Goal: Task Accomplishment & Management: Use online tool/utility

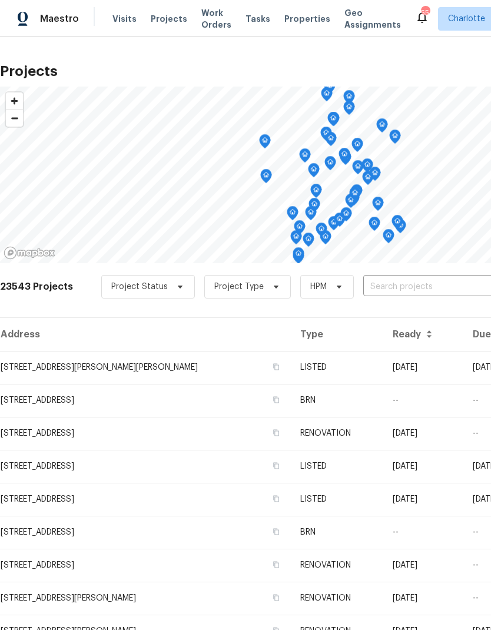
click at [434, 293] on input "text" at bounding box center [430, 287] width 135 height 18
type input "108 misty"
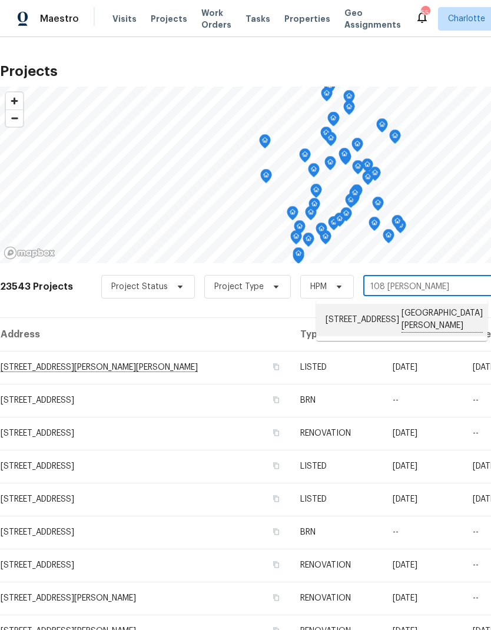
click at [436, 315] on li "108 Mistywood Dr, Mount Holly, NC 28120" at bounding box center [401, 320] width 171 height 32
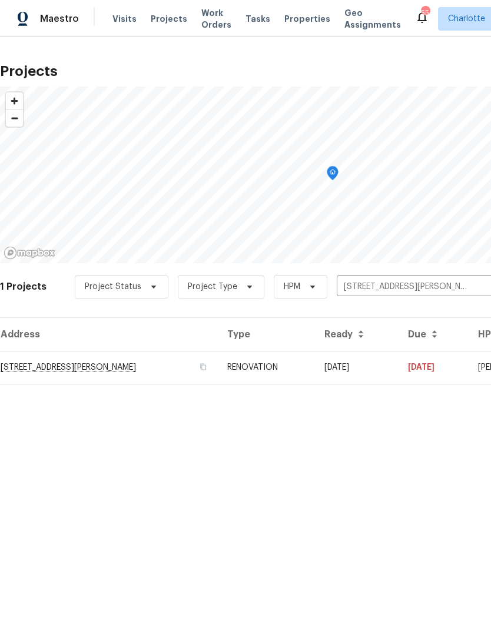
click at [399, 367] on td "09/10/25" at bounding box center [357, 367] width 84 height 33
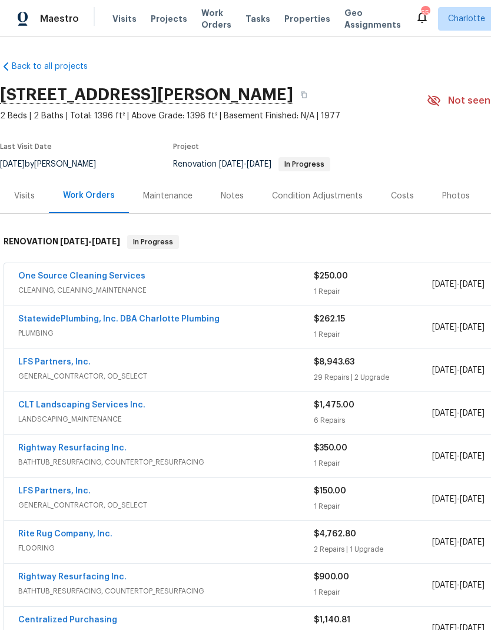
click at [34, 274] on link "One Source Cleaning Services" at bounding box center [81, 276] width 127 height 8
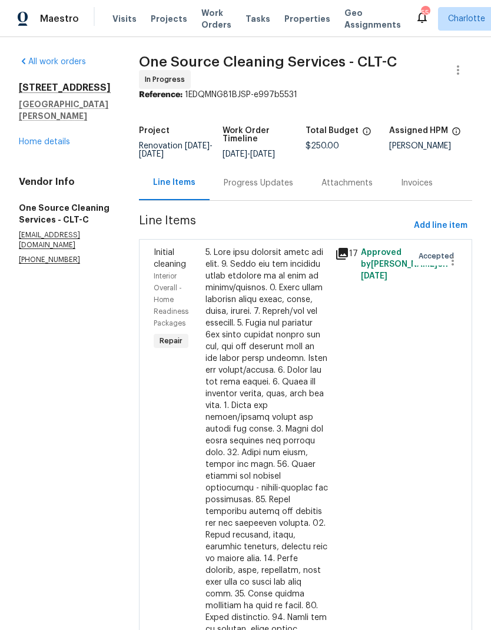
click at [283, 189] on div "Progress Updates" at bounding box center [258, 183] width 69 height 12
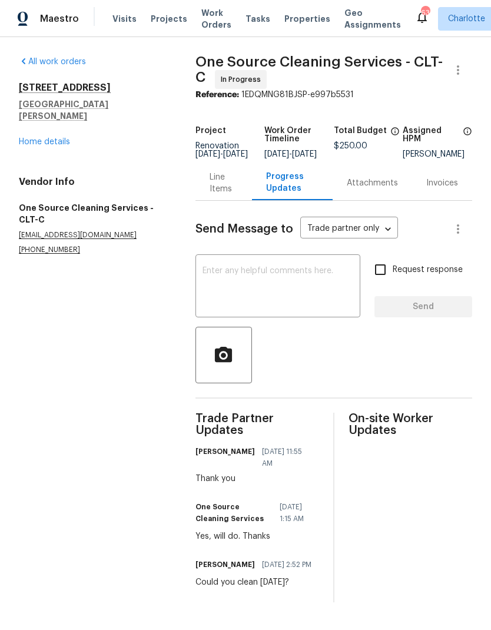
click at [29, 138] on link "Home details" at bounding box center [44, 142] width 51 height 8
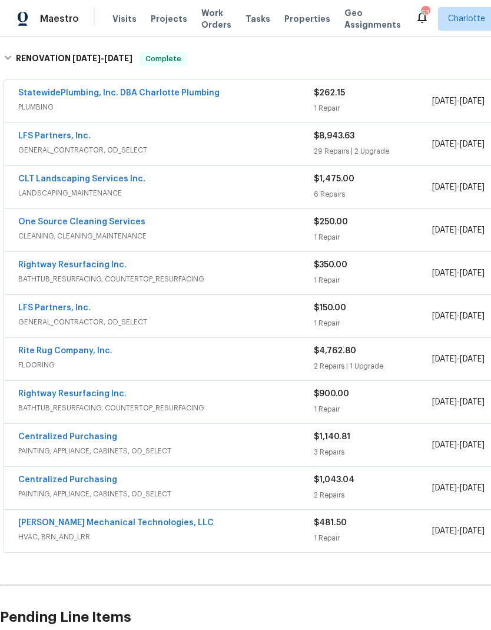
scroll to position [183, 0]
click at [165, 522] on link "Johnson's Mechanical Technologies, LLC" at bounding box center [115, 523] width 195 height 8
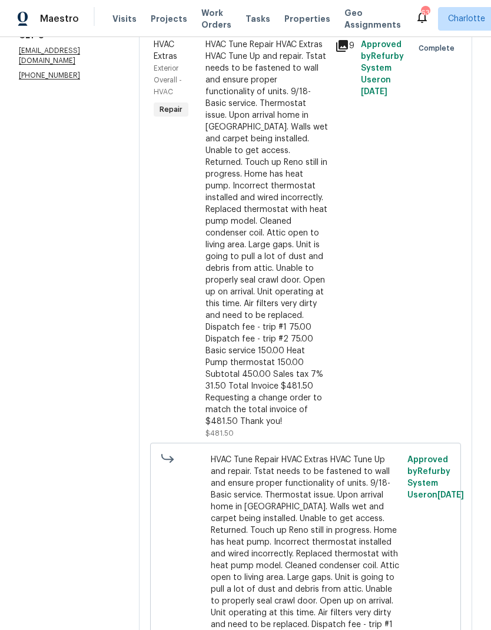
scroll to position [208, 0]
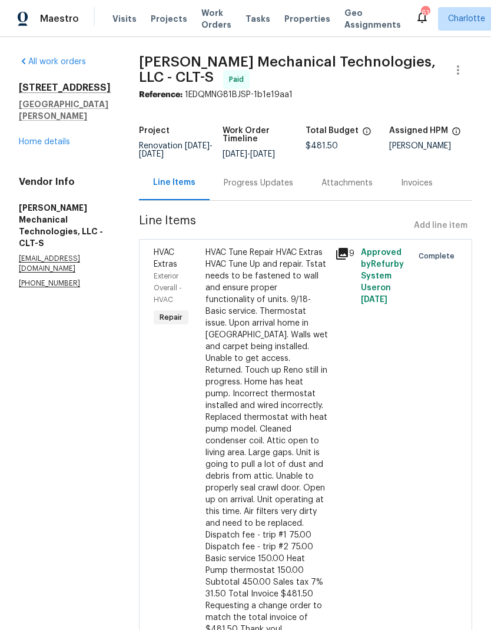
click at [448, 415] on div at bounding box center [448, 446] width 26 height 407
click at [349, 261] on icon at bounding box center [342, 254] width 14 height 14
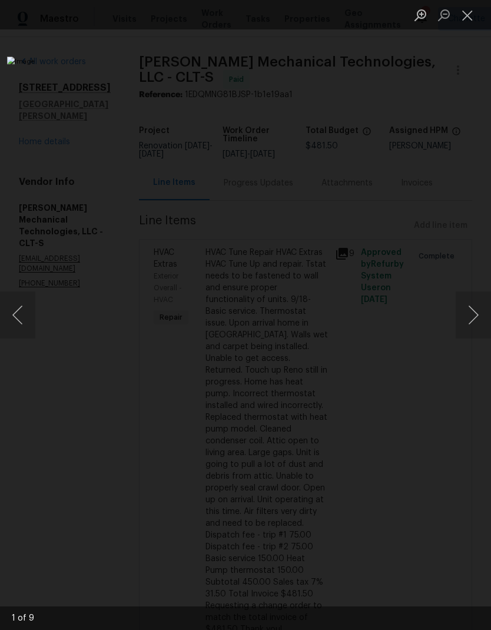
click at [478, 318] on button "Next image" at bounding box center [473, 314] width 35 height 47
click at [477, 324] on button "Next image" at bounding box center [473, 314] width 35 height 47
click at [476, 321] on button "Next image" at bounding box center [473, 314] width 35 height 47
click at [477, 323] on button "Next image" at bounding box center [473, 314] width 35 height 47
click at [475, 322] on button "Next image" at bounding box center [473, 314] width 35 height 47
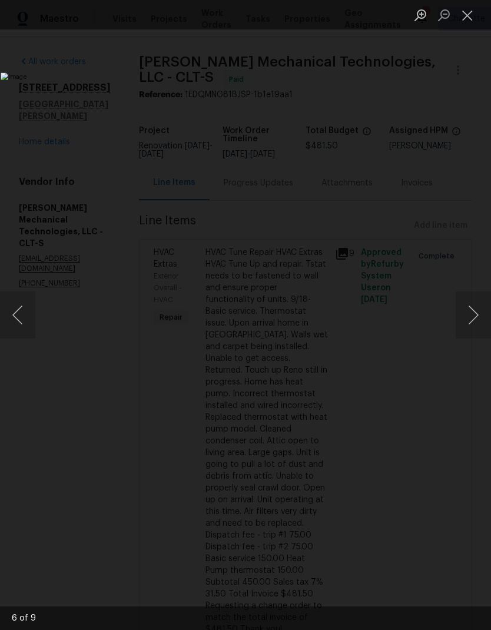
click at [476, 320] on button "Next image" at bounding box center [473, 314] width 35 height 47
click at [476, 321] on button "Next image" at bounding box center [473, 314] width 35 height 47
click at [476, 322] on button "Next image" at bounding box center [473, 314] width 35 height 47
click at [475, 321] on button "Next image" at bounding box center [473, 314] width 35 height 47
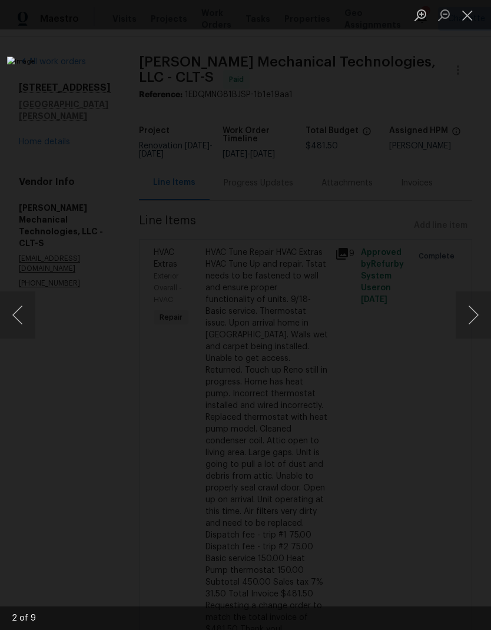
click at [476, 323] on button "Next image" at bounding box center [473, 314] width 35 height 47
click at [474, 18] on button "Close lightbox" at bounding box center [468, 15] width 24 height 21
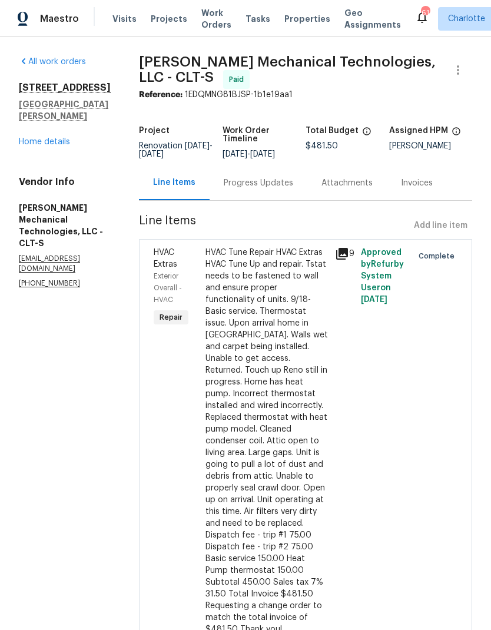
click at [31, 138] on link "Home details" at bounding box center [44, 142] width 51 height 8
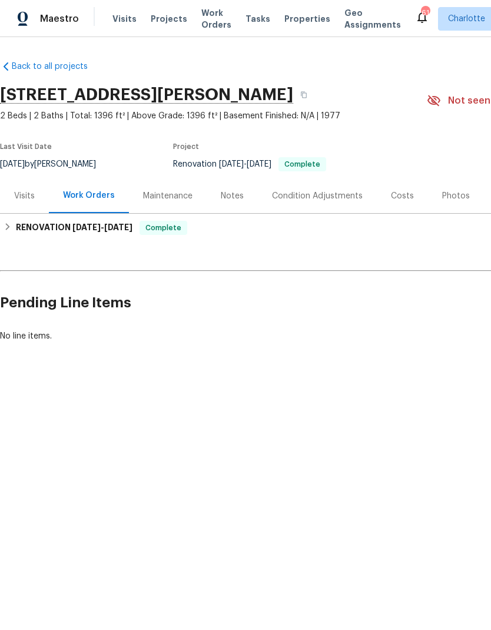
click at [164, 19] on span "Projects" at bounding box center [169, 19] width 36 height 12
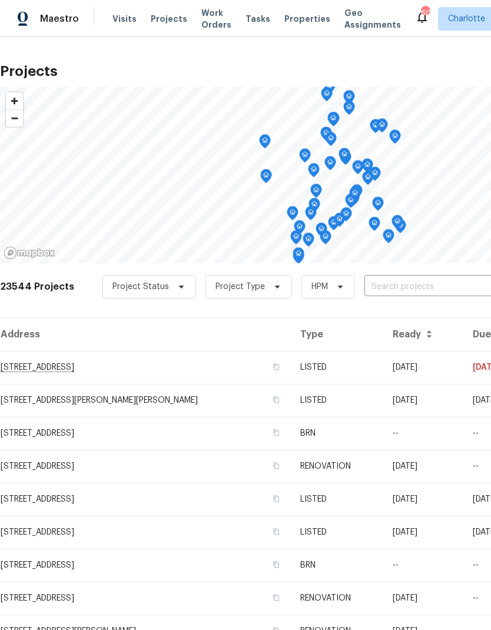
click at [131, 19] on span "Visits" at bounding box center [124, 19] width 24 height 12
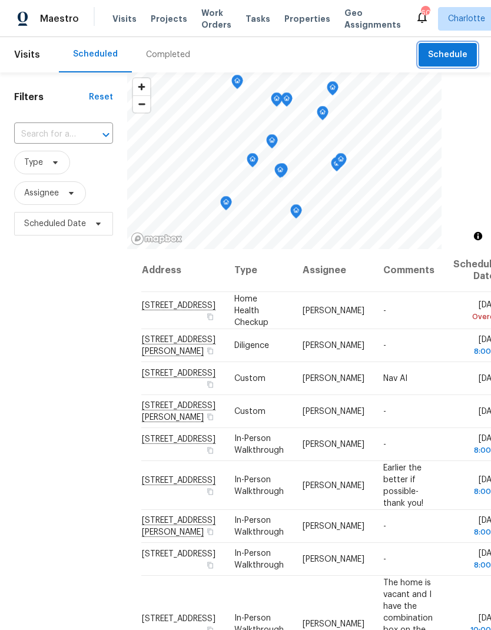
click at [460, 61] on span "Schedule" at bounding box center [447, 55] width 39 height 15
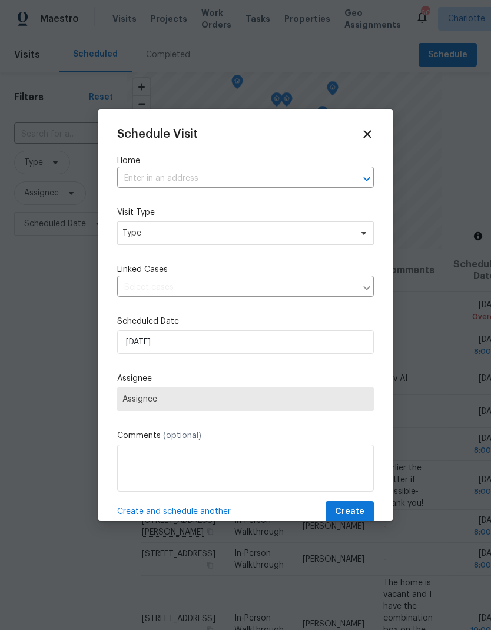
click at [363, 175] on icon "Open" at bounding box center [367, 179] width 14 height 14
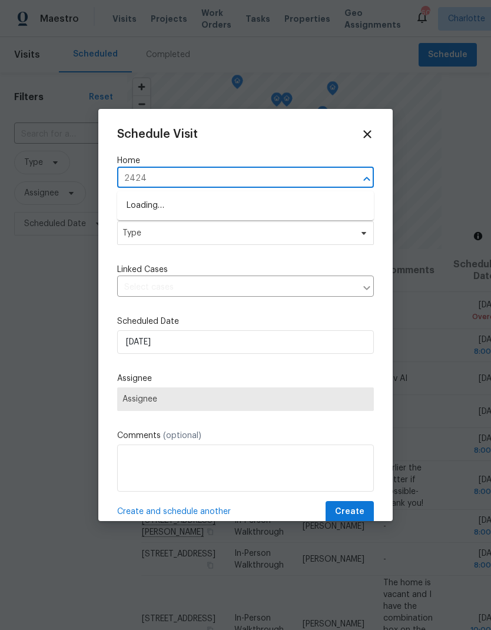
type input "2424"
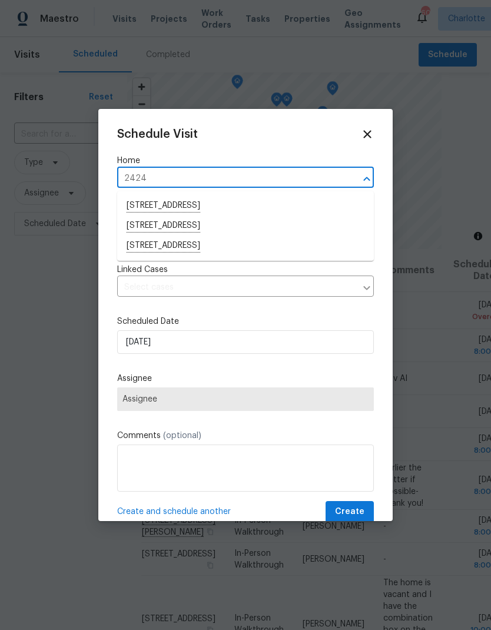
click at [154, 253] on li "2424 Flintshire Ln, Gastonia, NC 28056" at bounding box center [245, 246] width 257 height 20
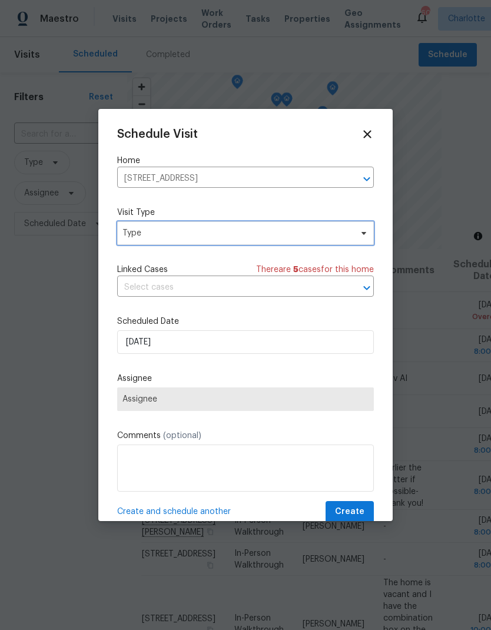
click at [131, 236] on span "Type" at bounding box center [236, 233] width 229 height 12
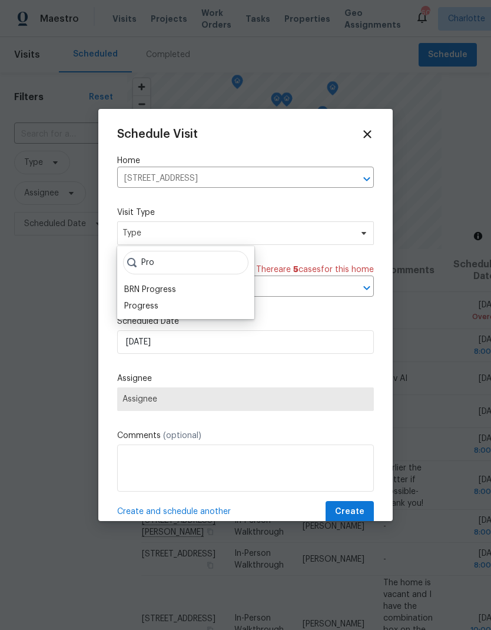
type input "Pro"
click at [133, 309] on div "Progress" at bounding box center [141, 306] width 34 height 12
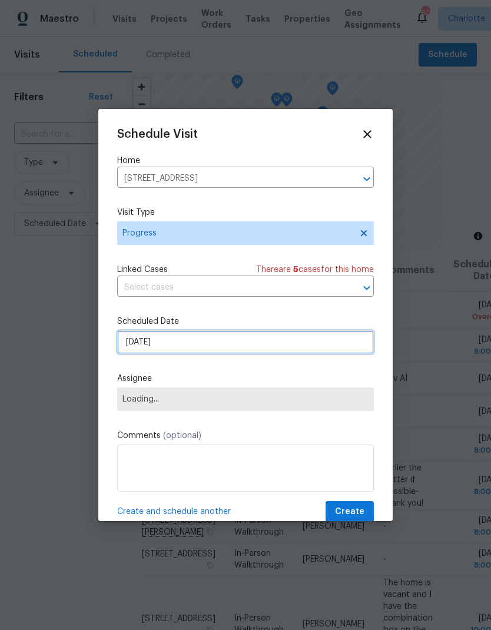
click at [128, 353] on input "10/6/2025" at bounding box center [245, 342] width 257 height 24
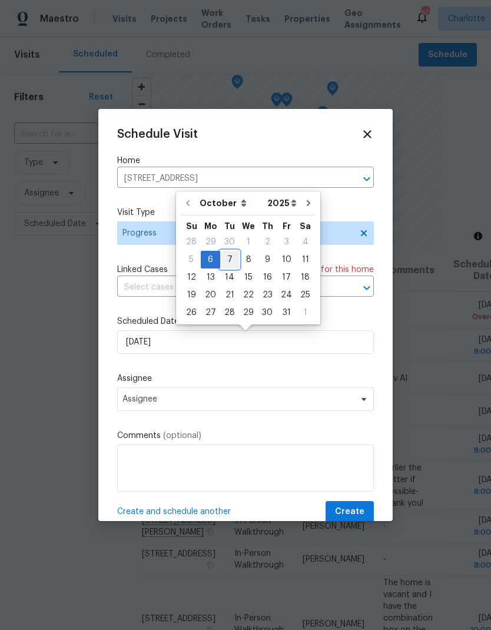
click at [230, 257] on div "7" at bounding box center [229, 259] width 19 height 16
type input "10/7/2025"
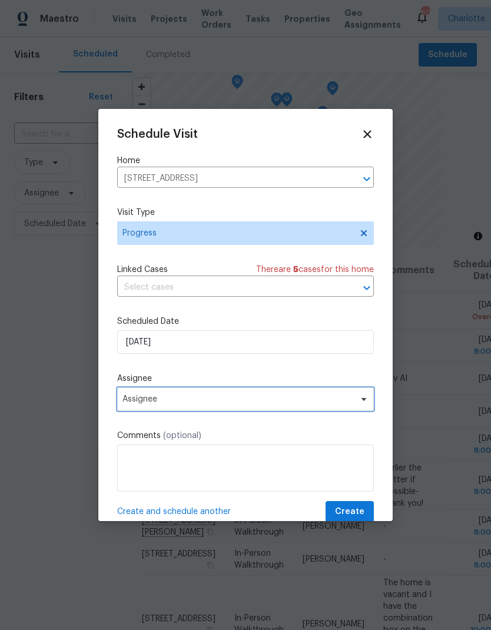
click at [310, 404] on span "Assignee" at bounding box center [237, 398] width 231 height 9
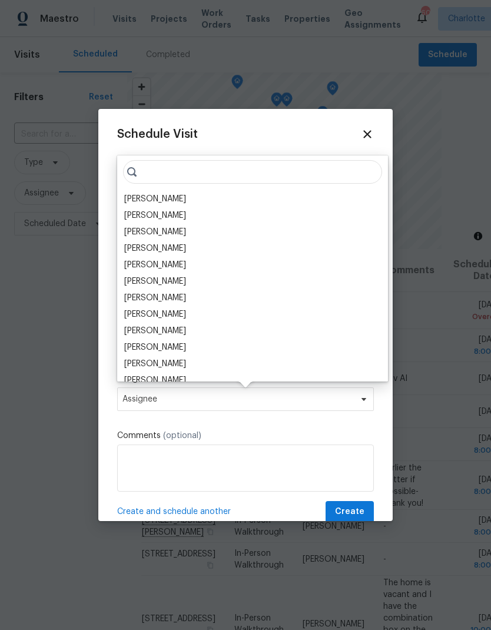
click at [152, 203] on div "[PERSON_NAME]" at bounding box center [155, 199] width 62 height 12
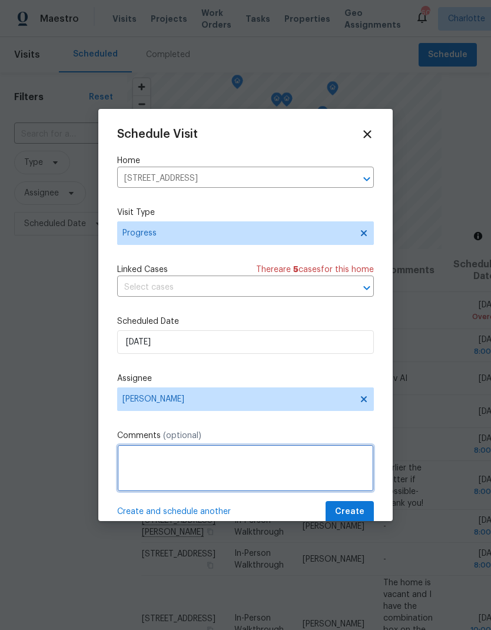
click at [263, 464] on textarea at bounding box center [245, 467] width 257 height 47
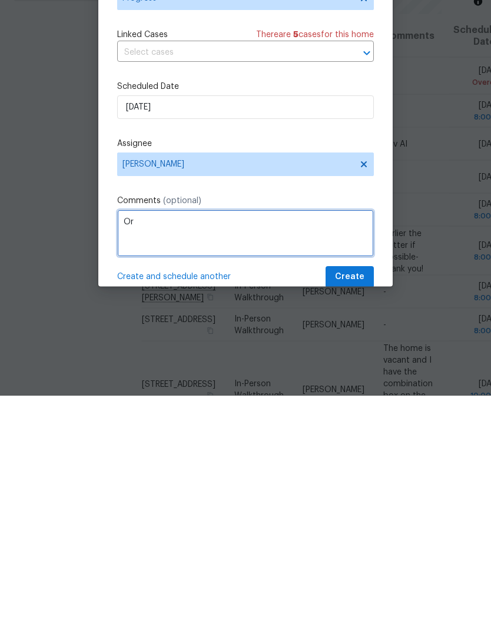
type textarea "O"
type textarea "D"
type textarea "Order paint?"
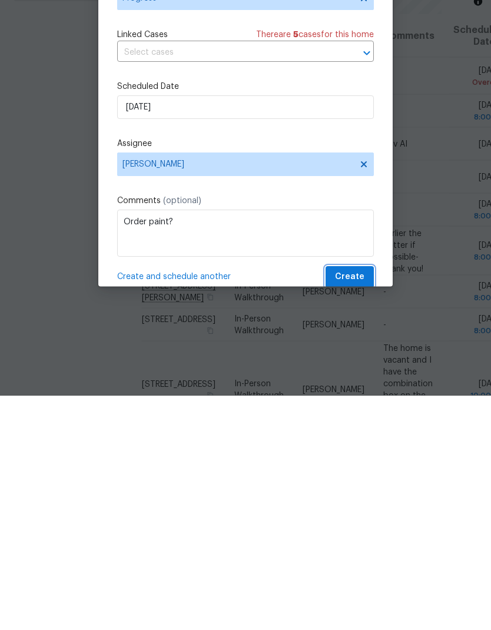
click at [363, 505] on span "Create" at bounding box center [349, 512] width 29 height 15
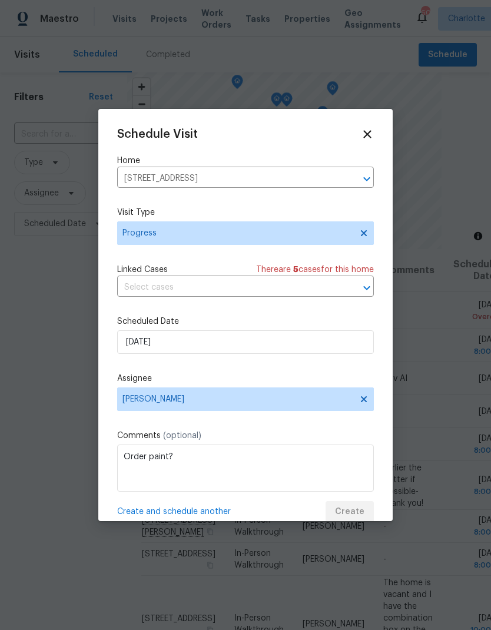
scroll to position [0, 0]
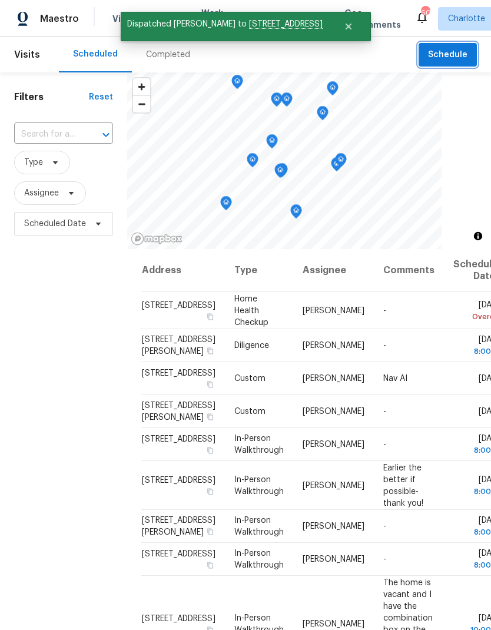
click at [460, 54] on span "Schedule" at bounding box center [447, 55] width 39 height 15
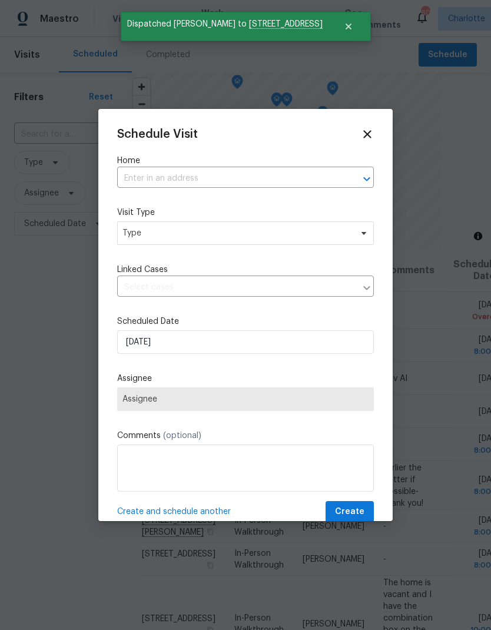
click at [349, 183] on div at bounding box center [358, 179] width 31 height 16
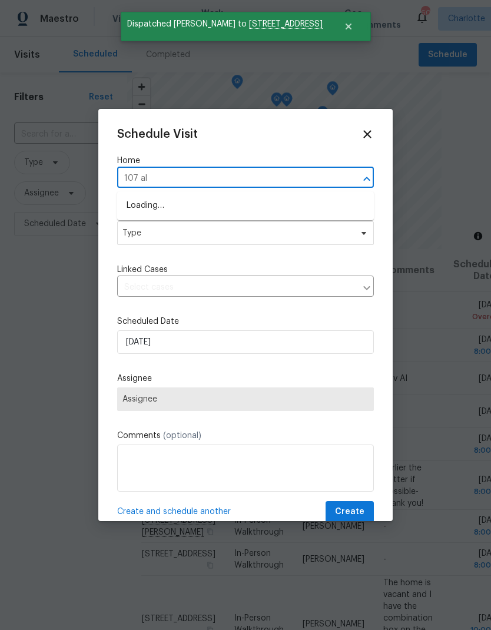
type input "107 alb"
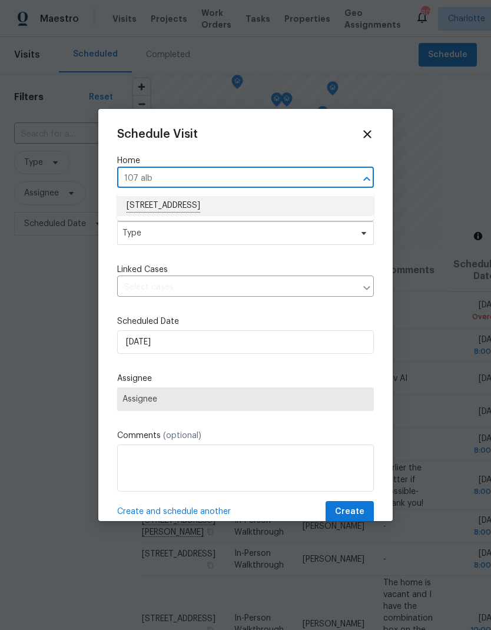
click at [283, 203] on li "107 Alberta Ave, Belmont, NC 28012" at bounding box center [245, 206] width 257 height 20
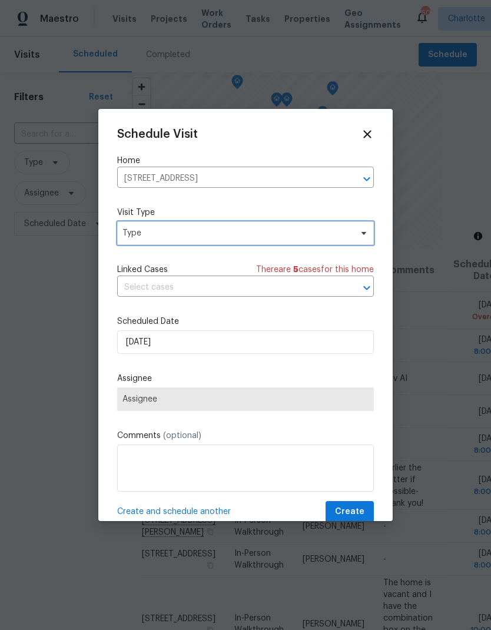
click at [371, 228] on span "Type" at bounding box center [245, 233] width 257 height 24
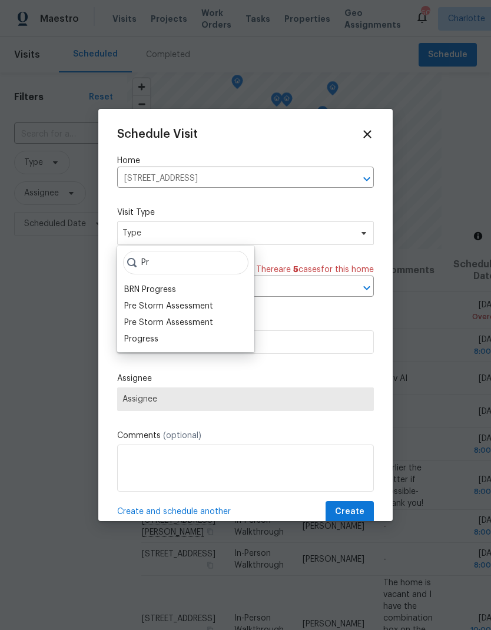
type input "Pr"
click at [132, 341] on div "Progress" at bounding box center [141, 339] width 34 height 12
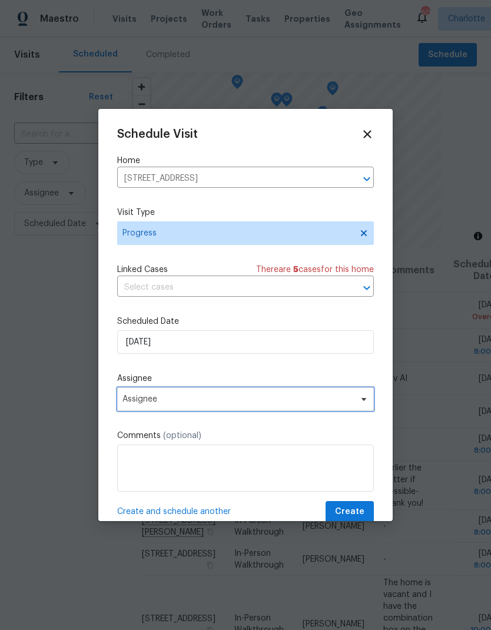
click at [142, 408] on span "Assignee" at bounding box center [245, 399] width 257 height 24
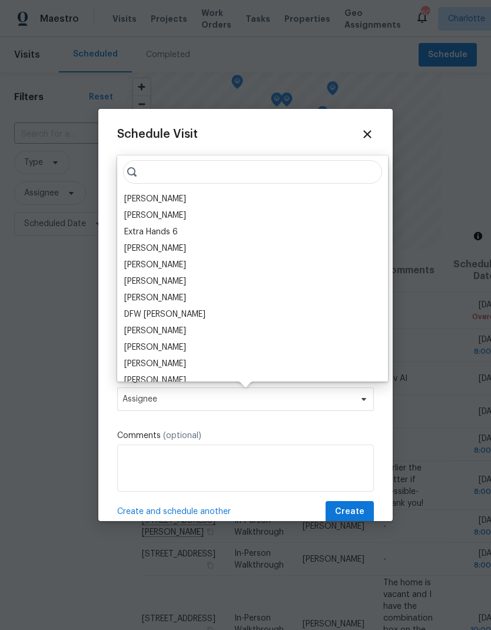
click at [133, 204] on div "[PERSON_NAME]" at bounding box center [155, 199] width 62 height 12
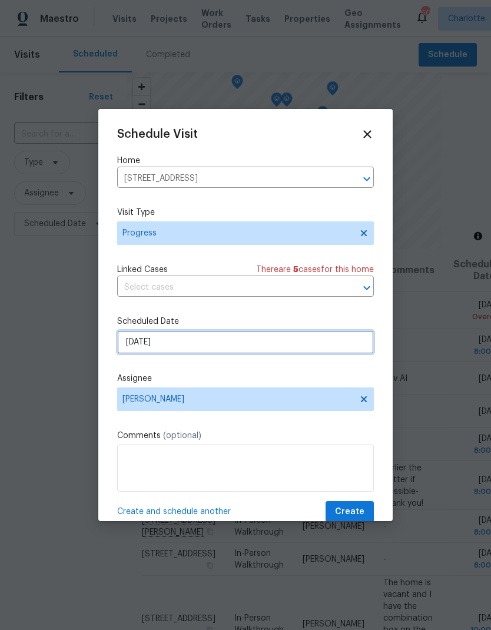
click at [137, 349] on input "10/6/2025" at bounding box center [245, 342] width 257 height 24
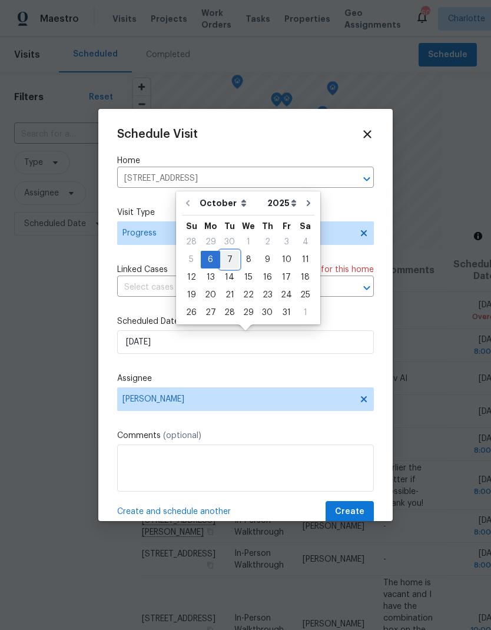
click at [234, 259] on div "7" at bounding box center [229, 259] width 19 height 16
type input "10/7/2025"
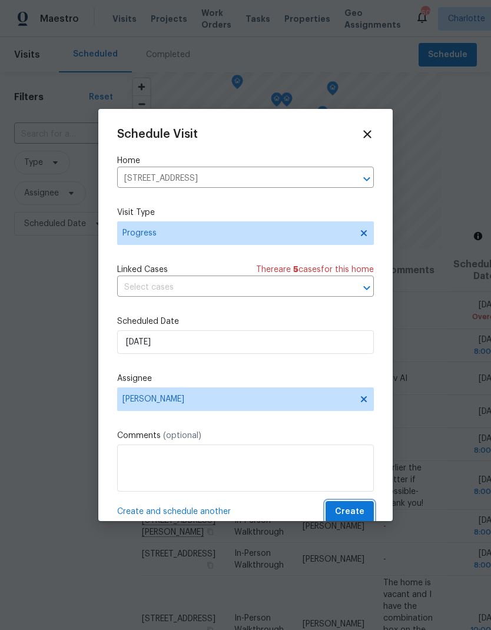
click at [362, 515] on span "Create" at bounding box center [349, 512] width 29 height 15
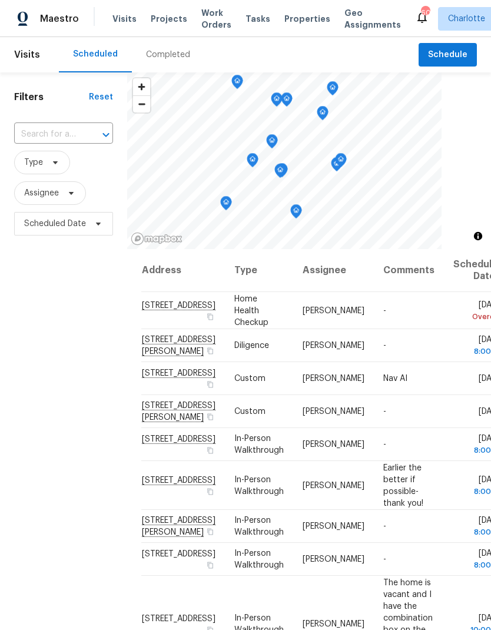
click at [41, 491] on div "Filters Reset ​ Type Assignee Scheduled Date" at bounding box center [63, 412] width 127 height 681
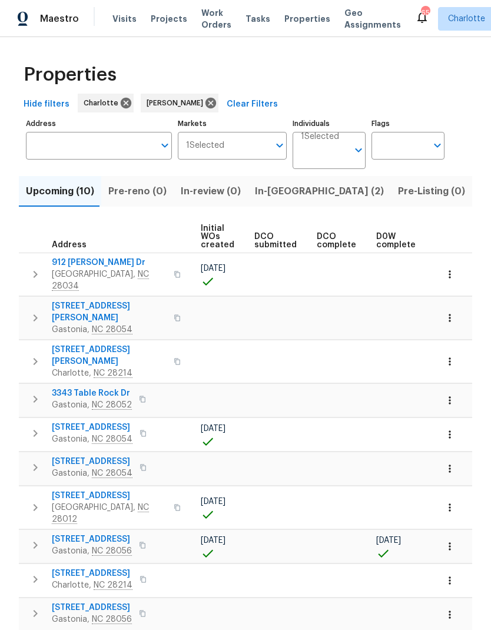
scroll to position [0, 162]
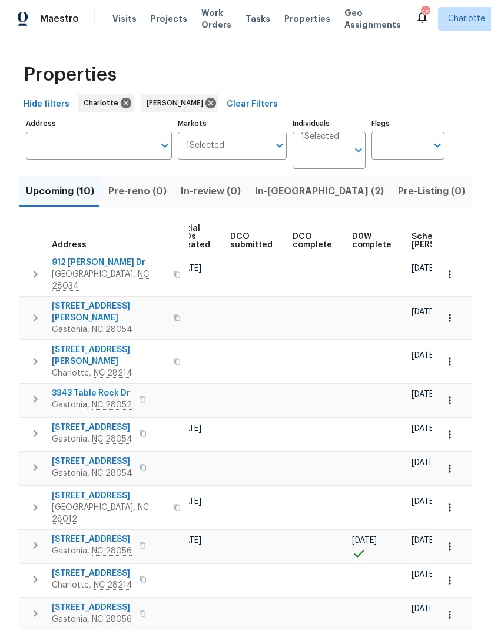
click at [413, 238] on span "Scheduled [PERSON_NAME]" at bounding box center [445, 241] width 67 height 16
